Goal: Information Seeking & Learning: Learn about a topic

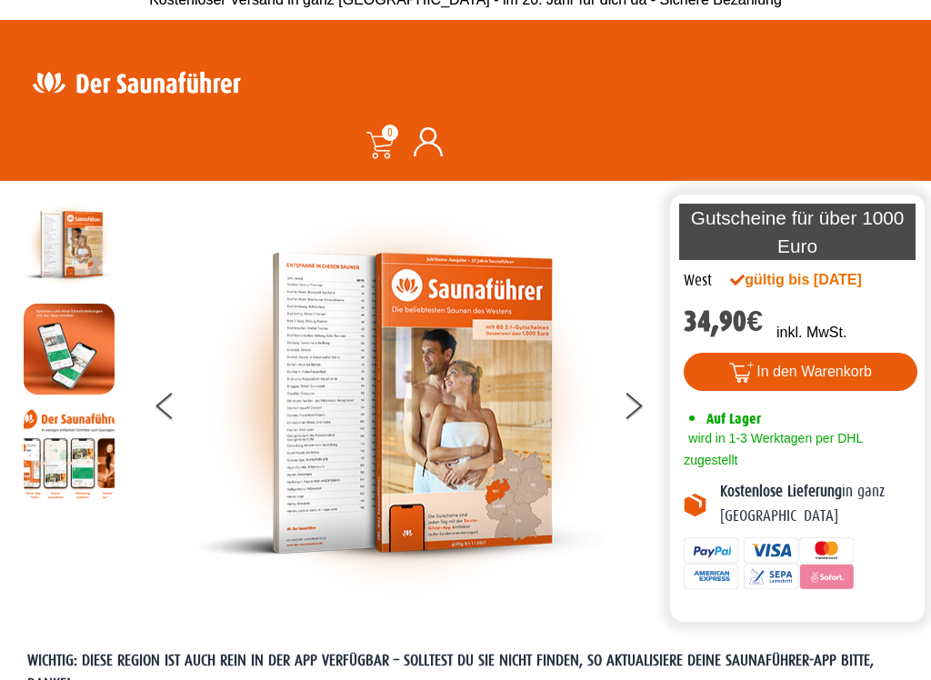
scroll to position [17, 0]
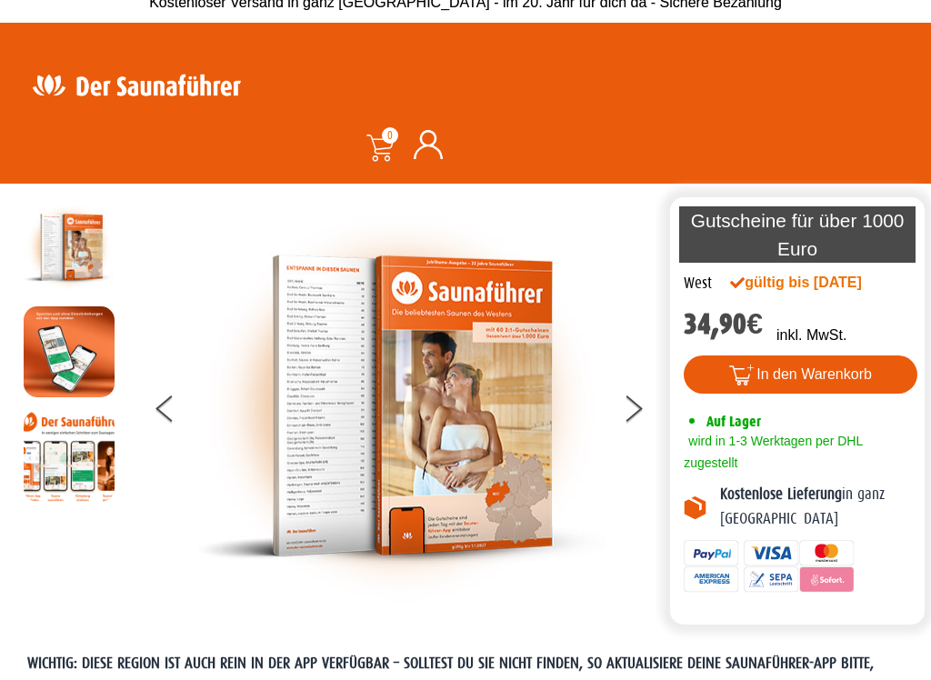
click at [328, 404] on img at bounding box center [400, 406] width 409 height 408
click at [396, 416] on img at bounding box center [400, 406] width 409 height 408
click at [397, 425] on img at bounding box center [400, 406] width 409 height 408
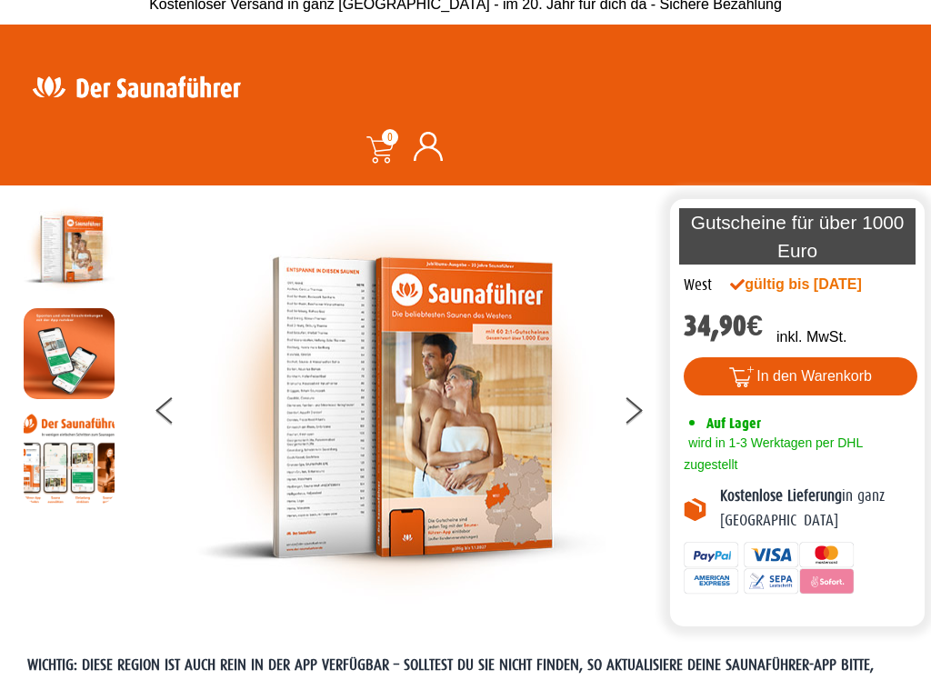
scroll to position [5, 0]
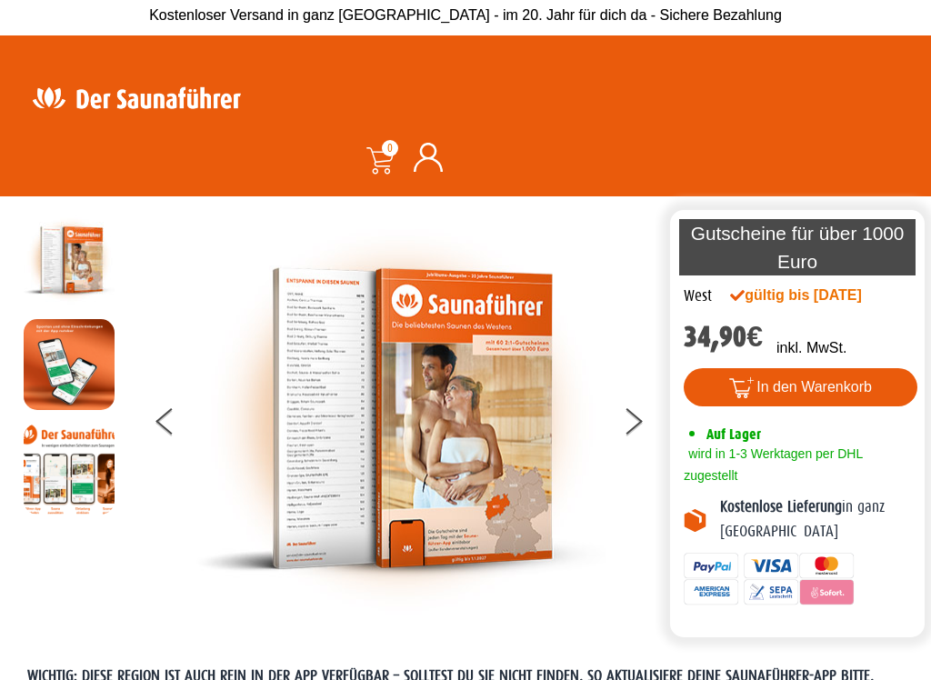
click at [353, 405] on img at bounding box center [400, 419] width 409 height 408
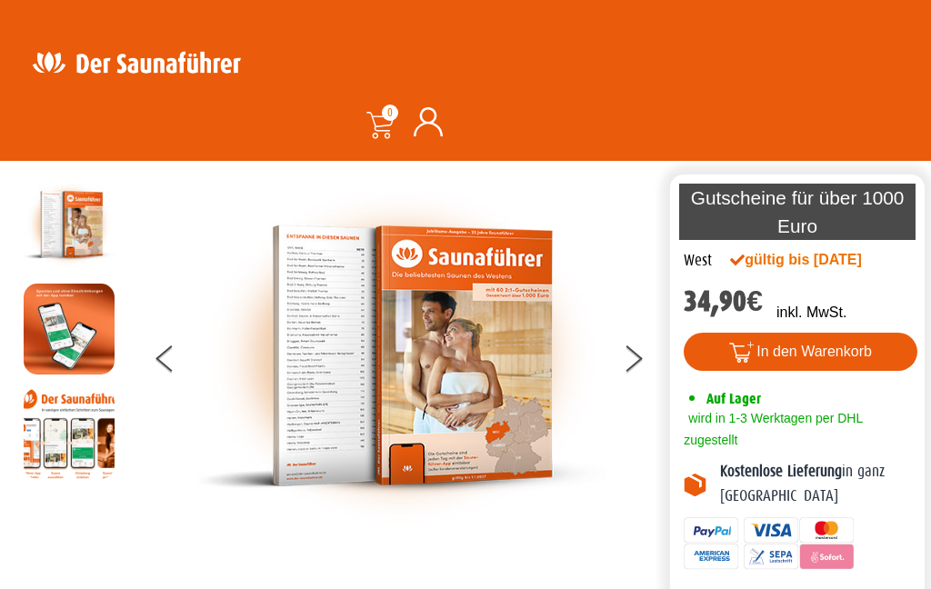
scroll to position [0, 0]
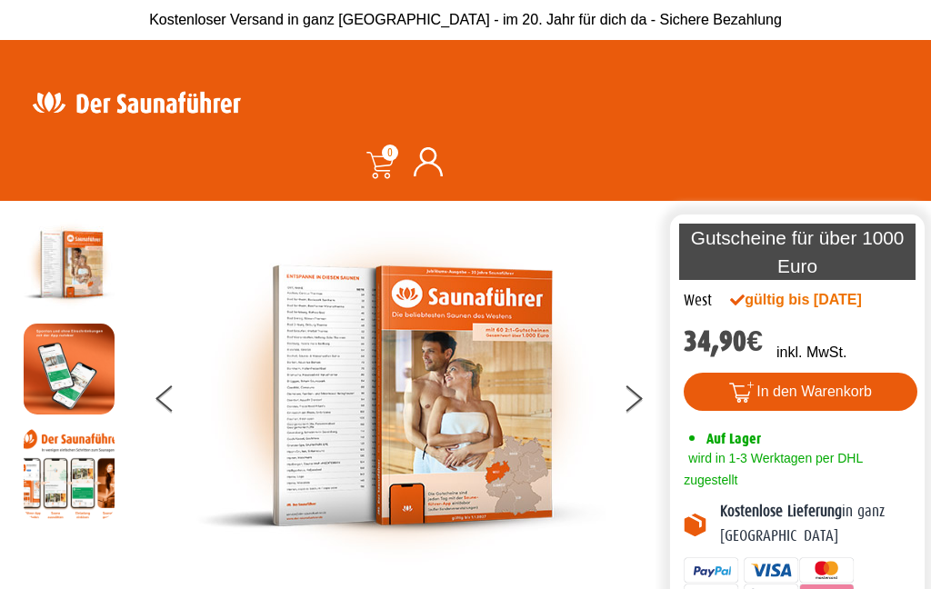
click at [638, 399] on icon at bounding box center [634, 404] width 16 height 15
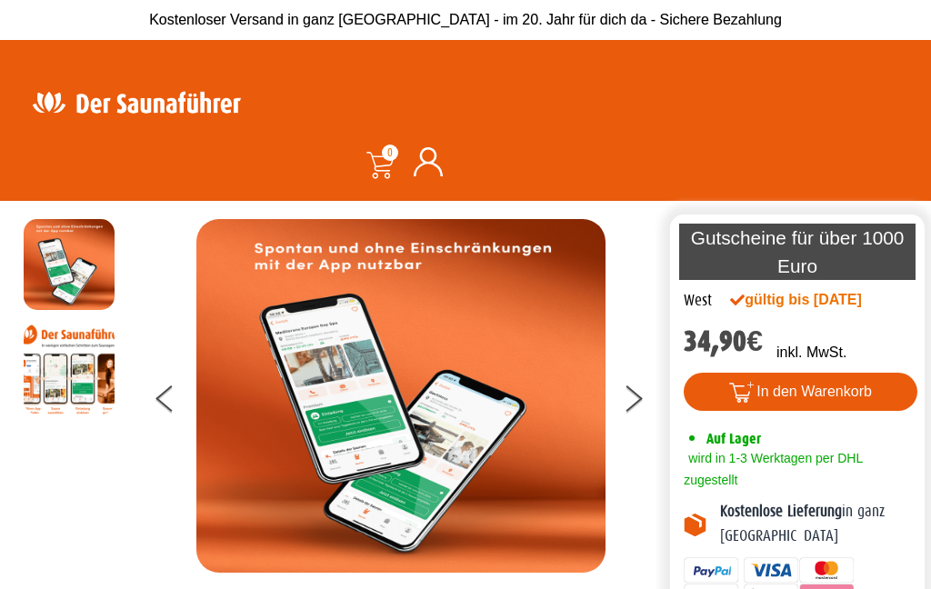
click at [623, 393] on button at bounding box center [644, 401] width 45 height 45
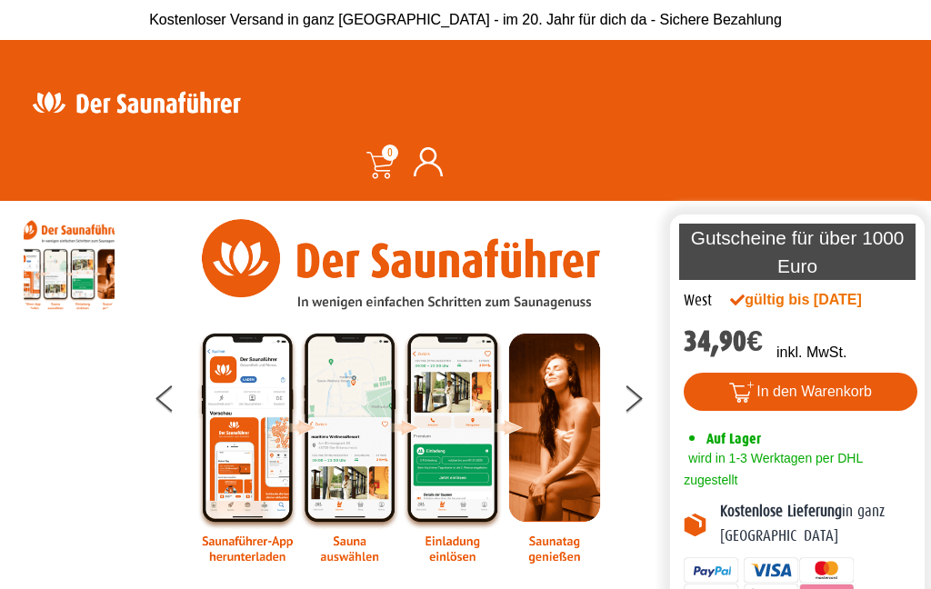
click at [634, 413] on button at bounding box center [644, 401] width 45 height 45
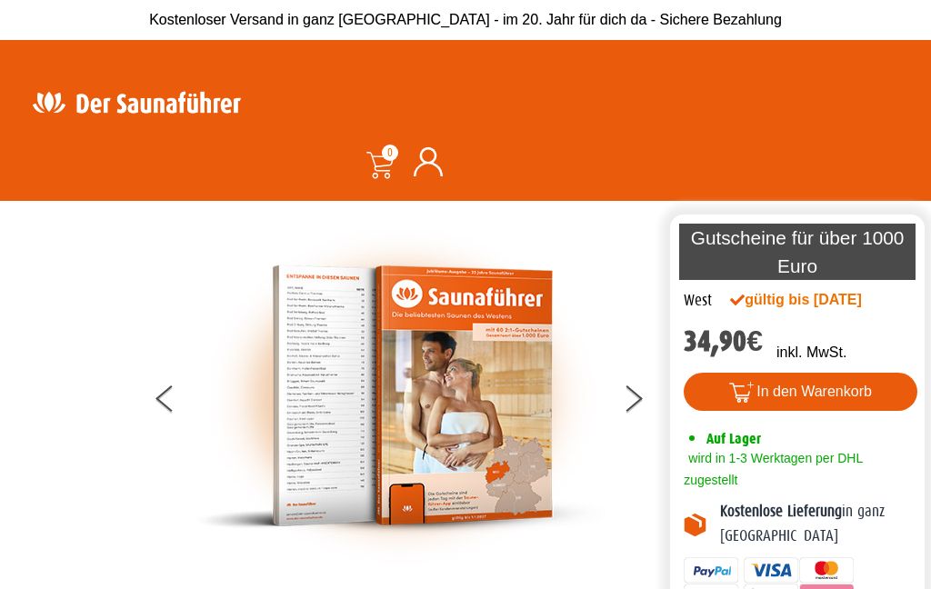
click at [468, 498] on img at bounding box center [400, 396] width 409 height 354
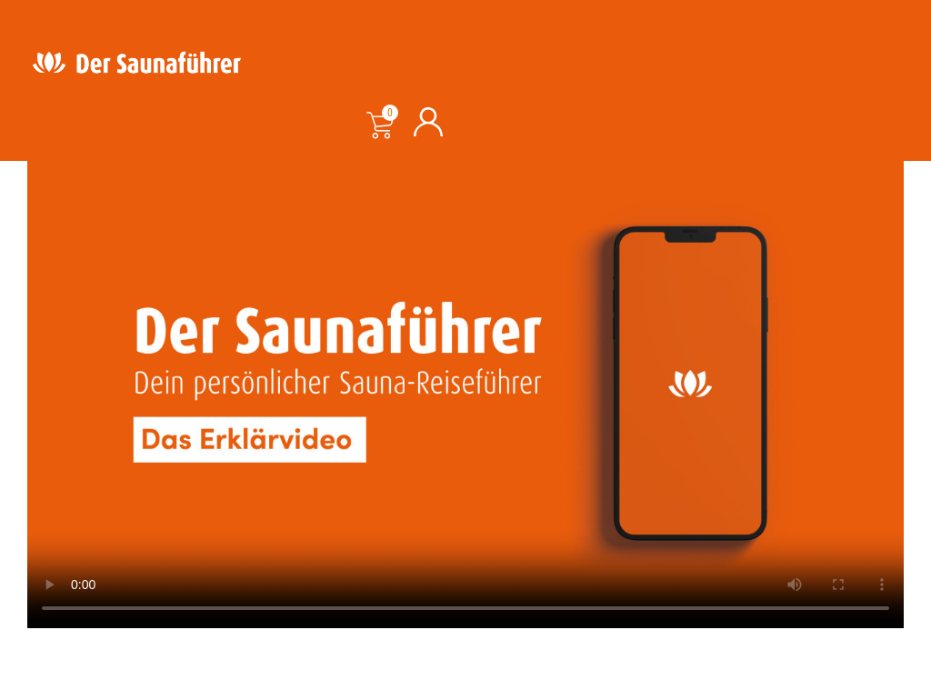
scroll to position [4318, 0]
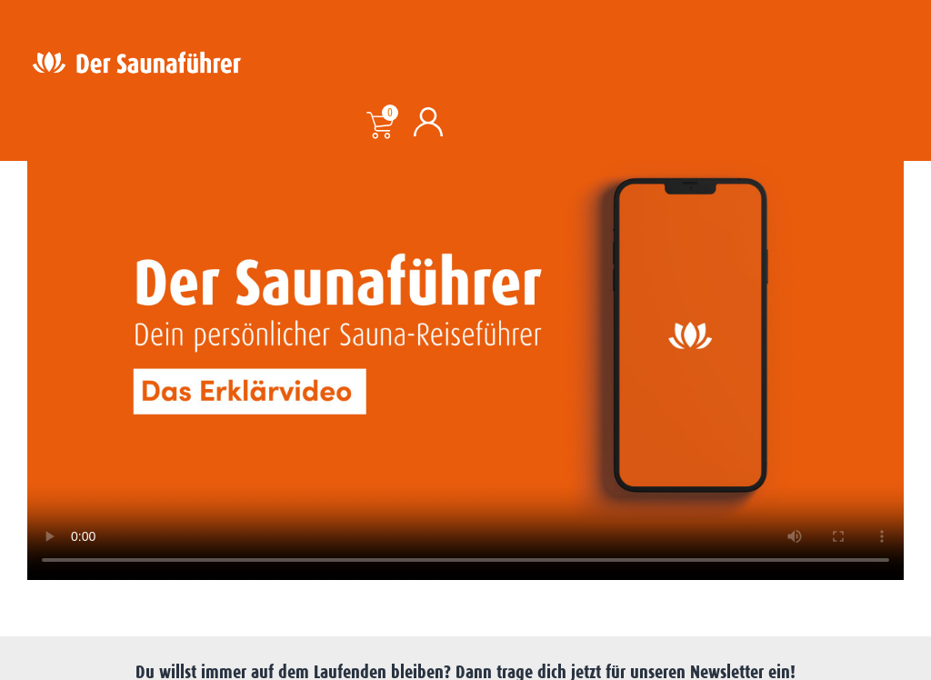
click at [460, 346] on video at bounding box center [465, 333] width 876 height 493
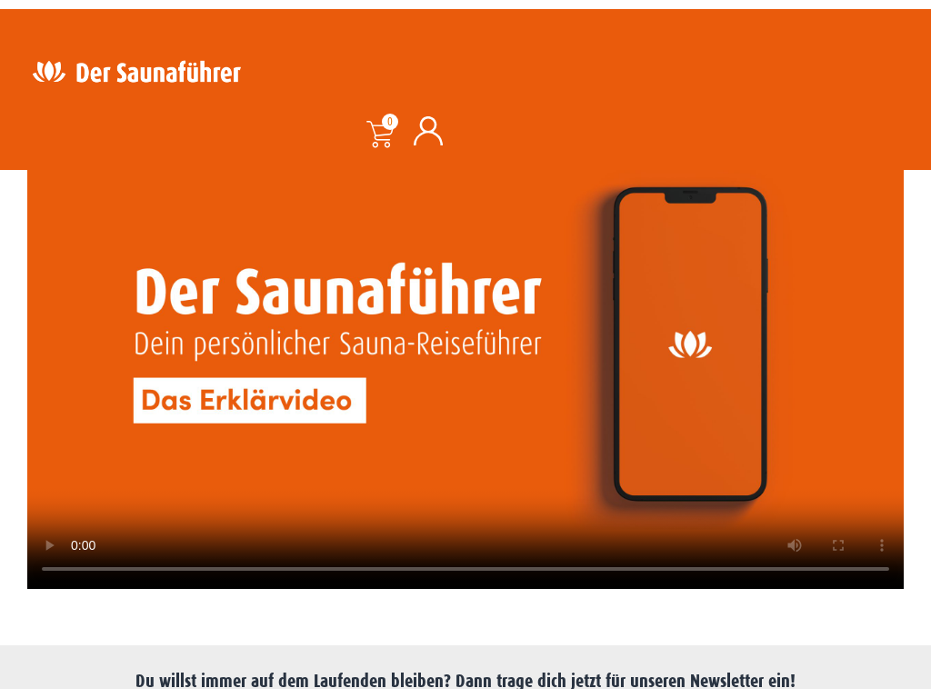
scroll to position [4299, 0]
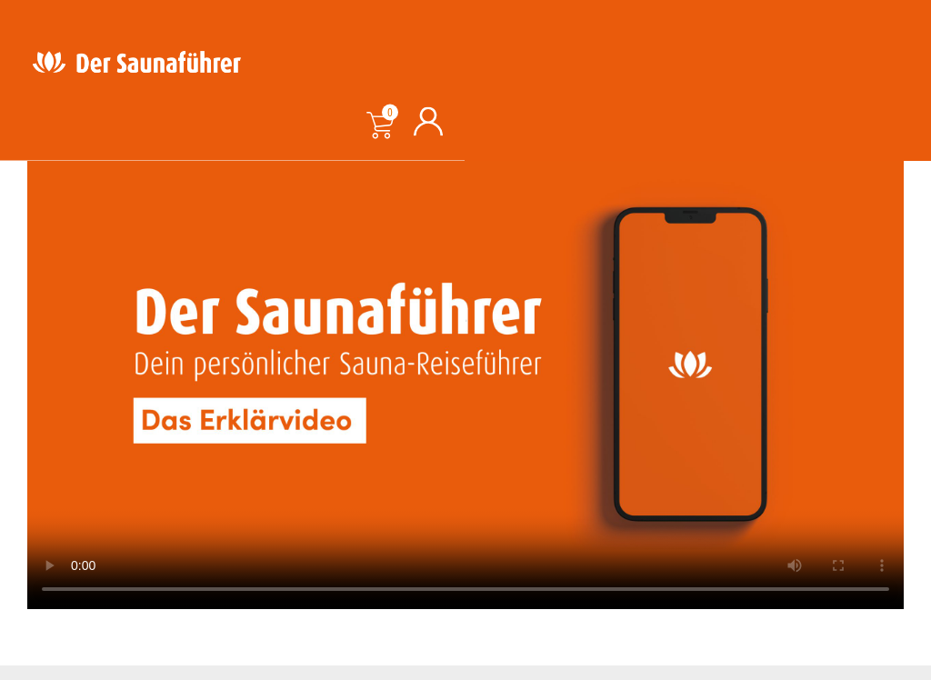
scroll to position [4289, 0]
click at [465, 369] on video at bounding box center [465, 362] width 876 height 493
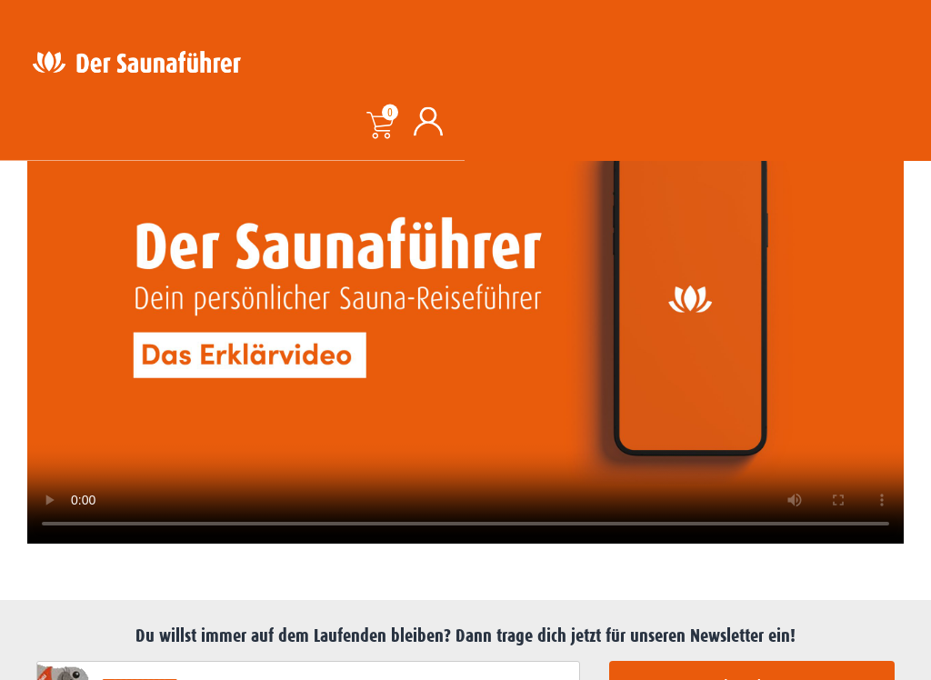
scroll to position [4354, 0]
click at [820, 412] on video at bounding box center [465, 297] width 876 height 493
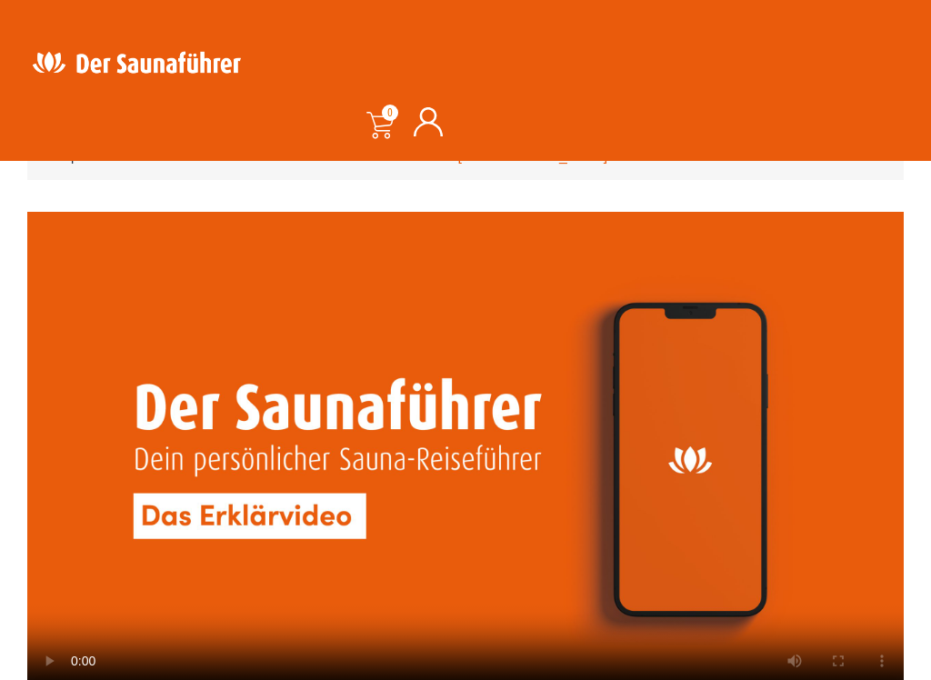
scroll to position [4196, 0]
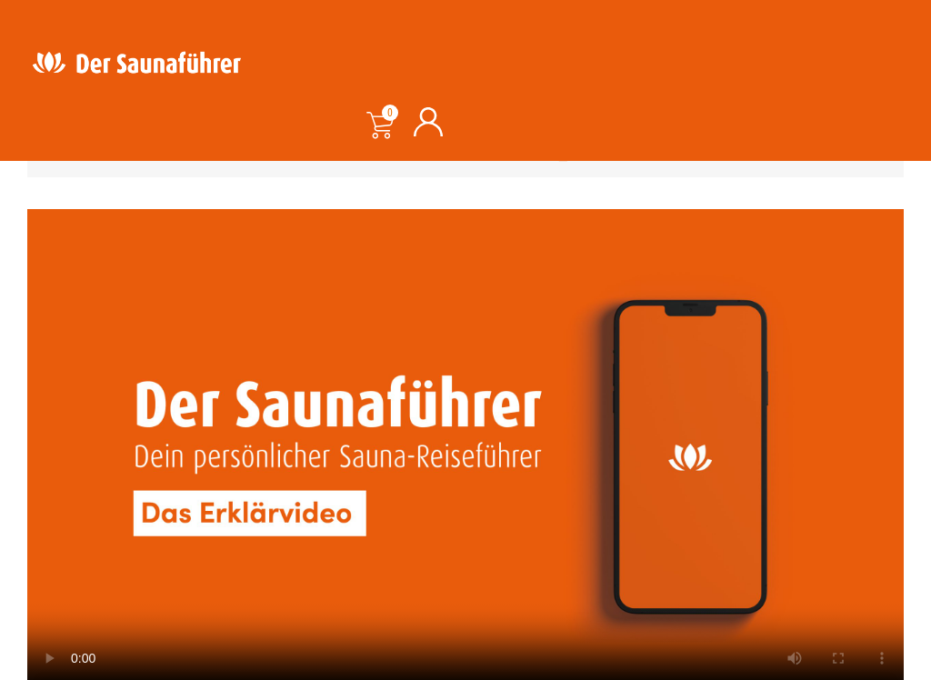
click at [42, 238] on video at bounding box center [465, 455] width 876 height 493
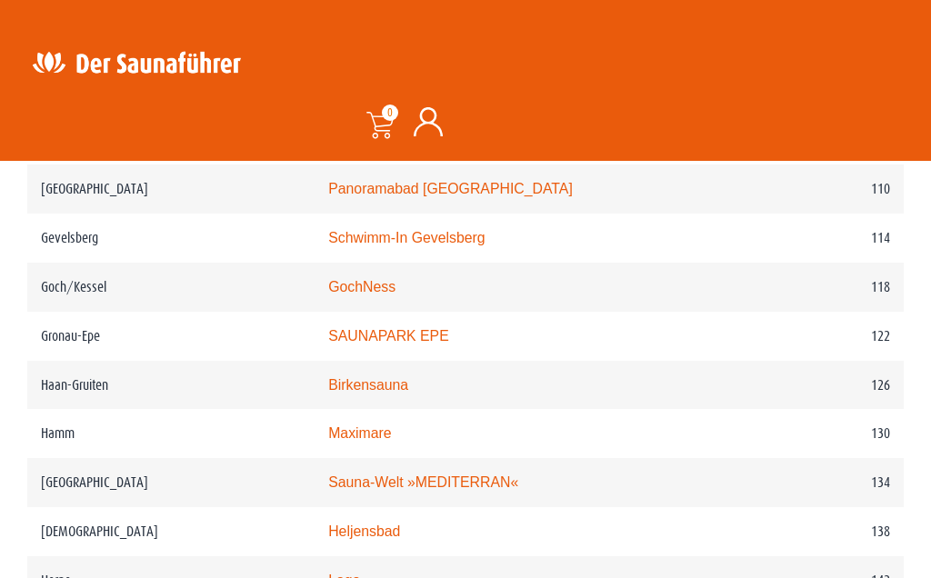
scroll to position [2105, 0]
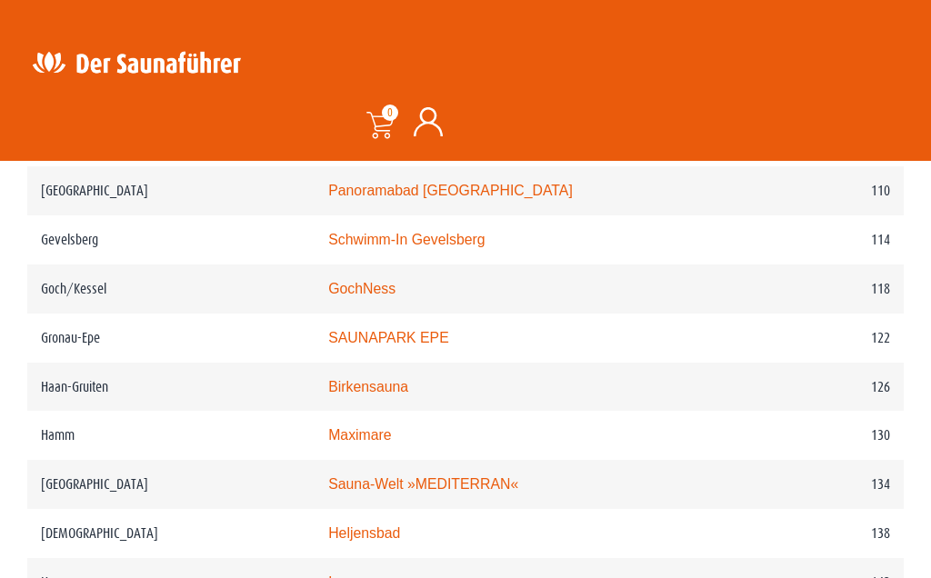
click at [402, 444] on td "Maximare" at bounding box center [531, 435] width 432 height 49
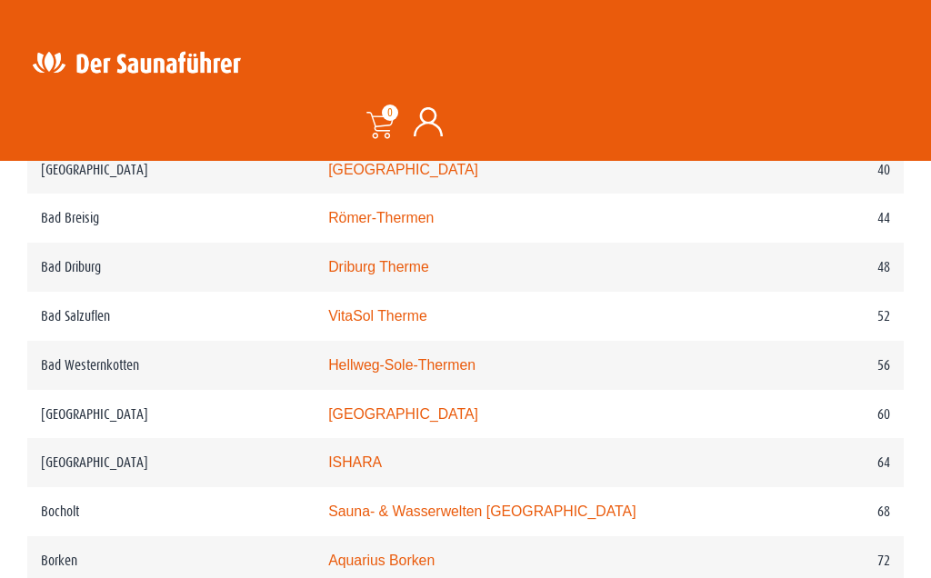
scroll to position [1246, 0]
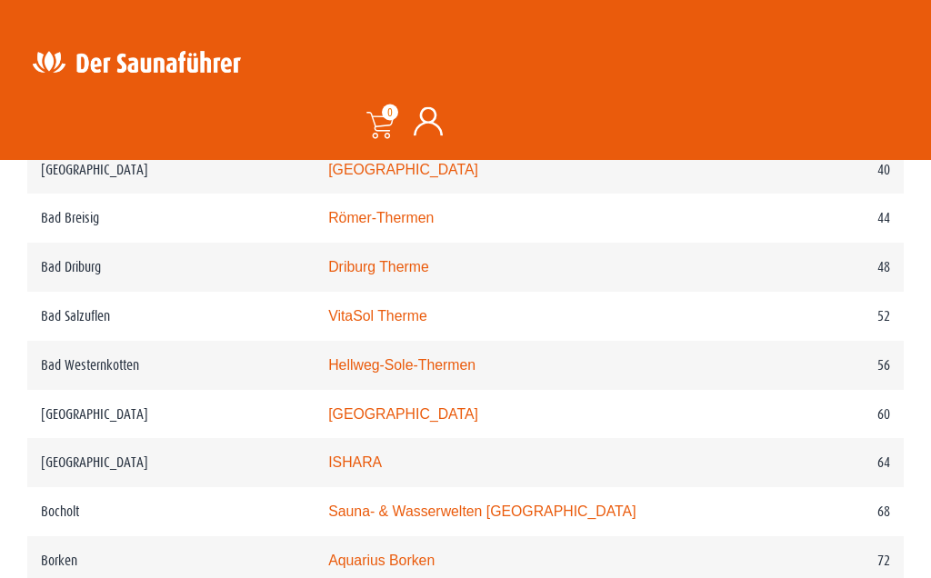
click at [345, 466] on link "ISHARA" at bounding box center [355, 462] width 54 height 15
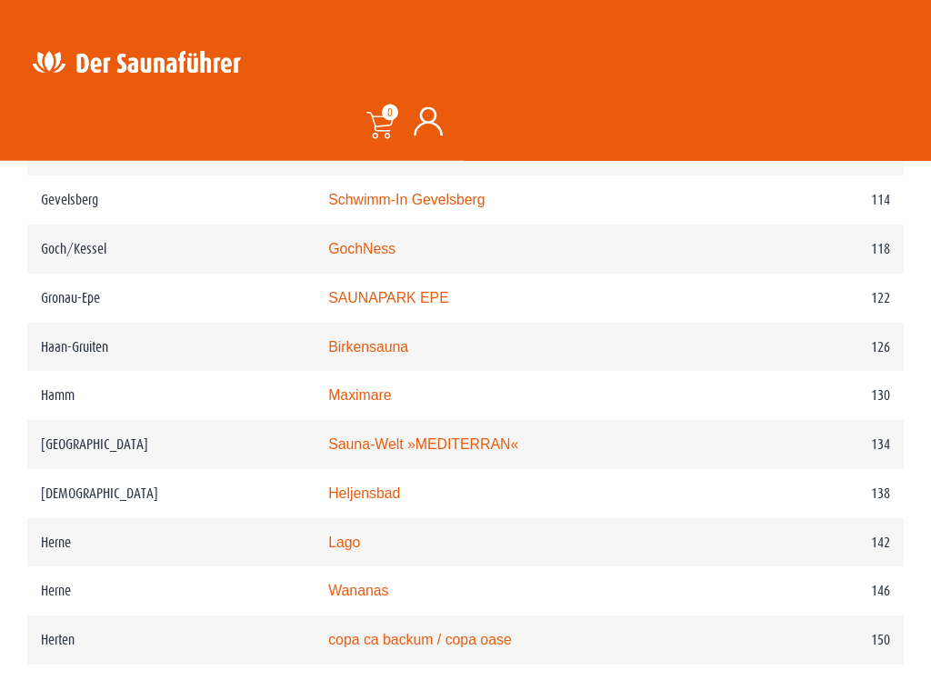
scroll to position [2146, 0]
click at [366, 397] on link "Maximare" at bounding box center [359, 393] width 63 height 15
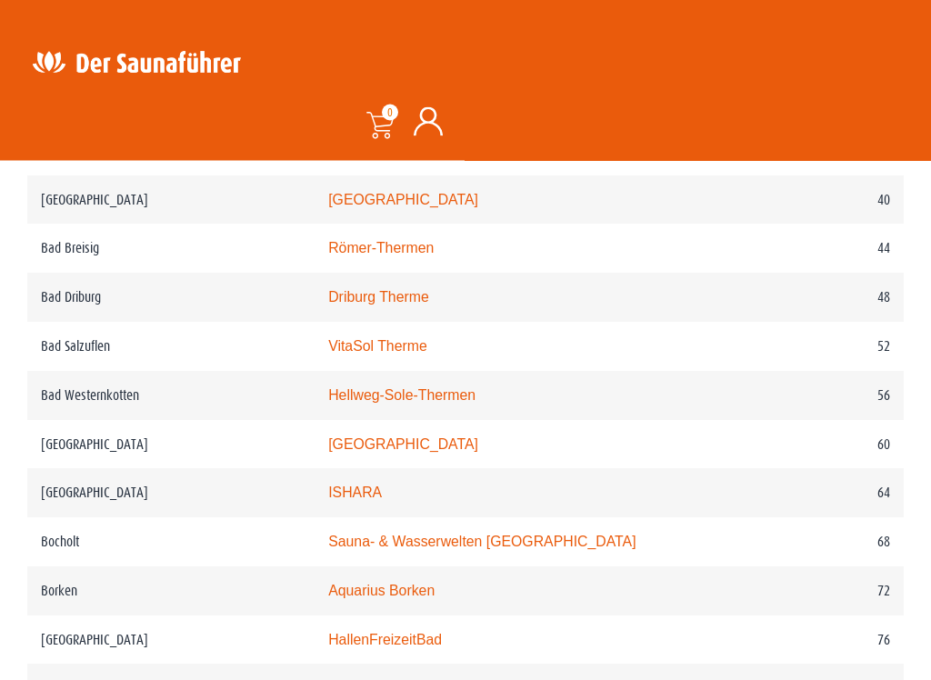
scroll to position [1217, 0]
click at [446, 397] on link "Hellweg-Sole-Thermen" at bounding box center [401, 393] width 147 height 15
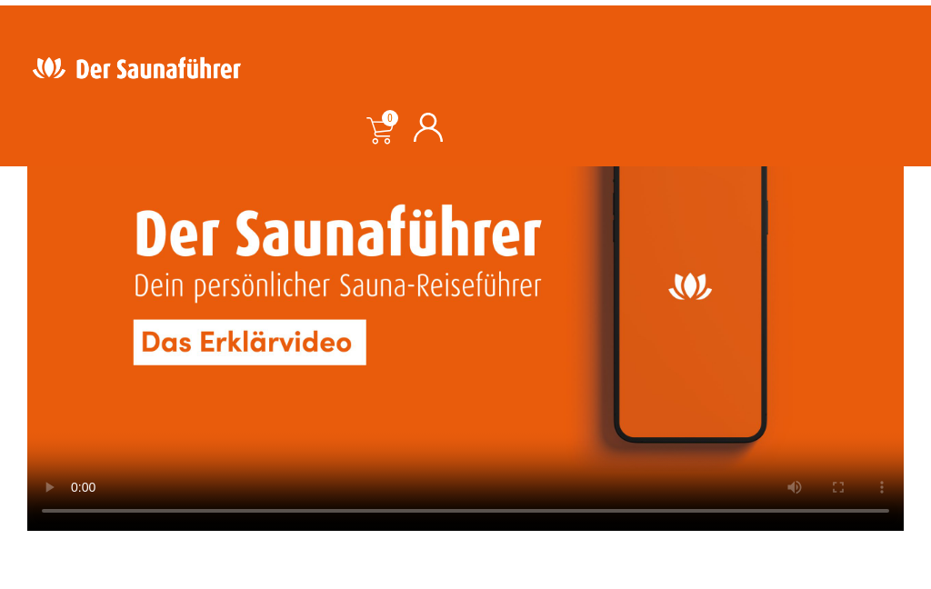
scroll to position [4371, 0]
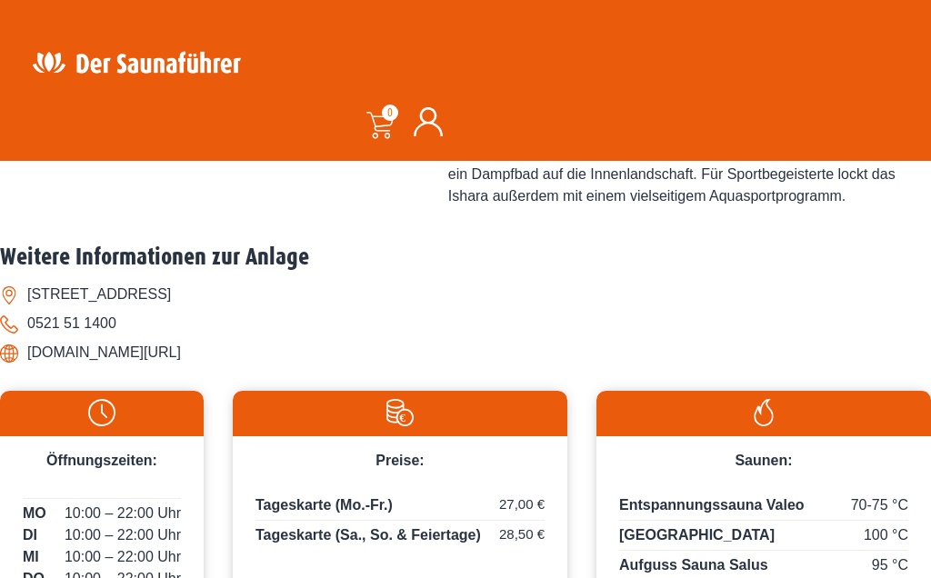
scroll to position [873, 0]
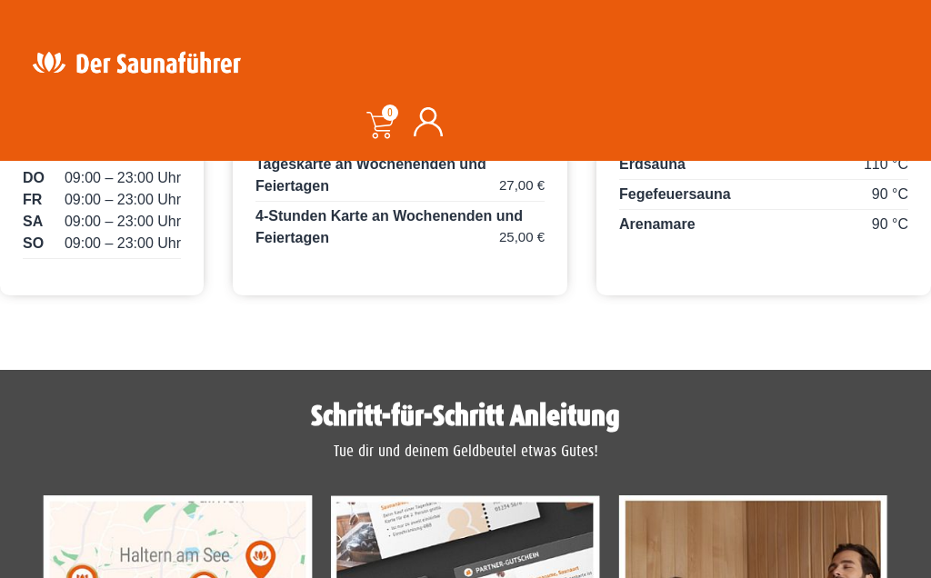
scroll to position [1172, 0]
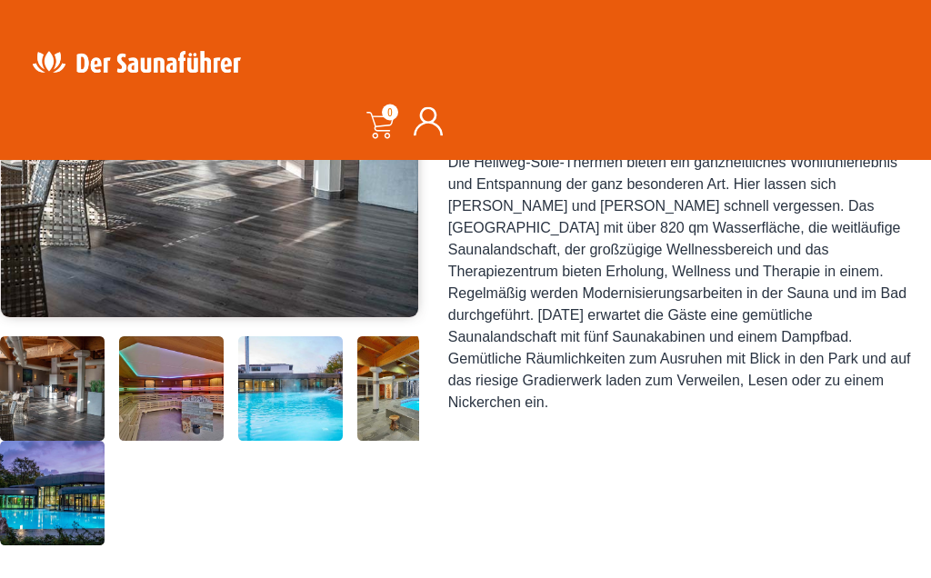
scroll to position [416, 0]
